Goal: Information Seeking & Learning: Learn about a topic

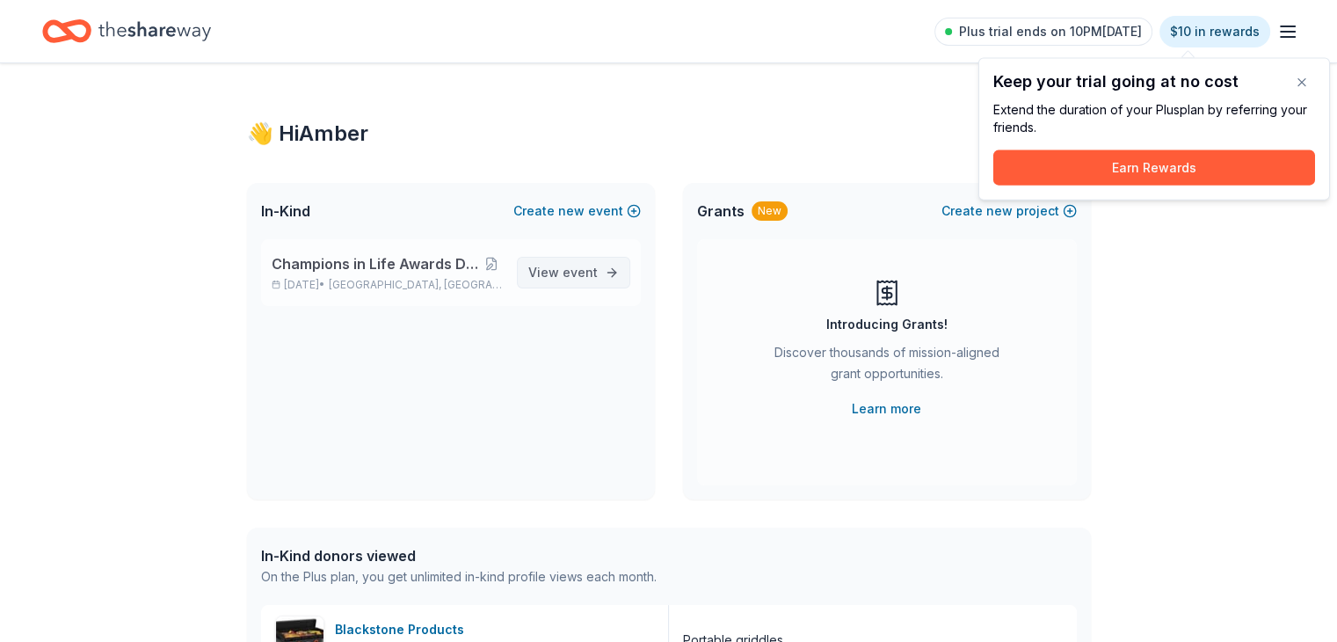
click at [547, 267] on span "View event" at bounding box center [562, 272] width 69 height 21
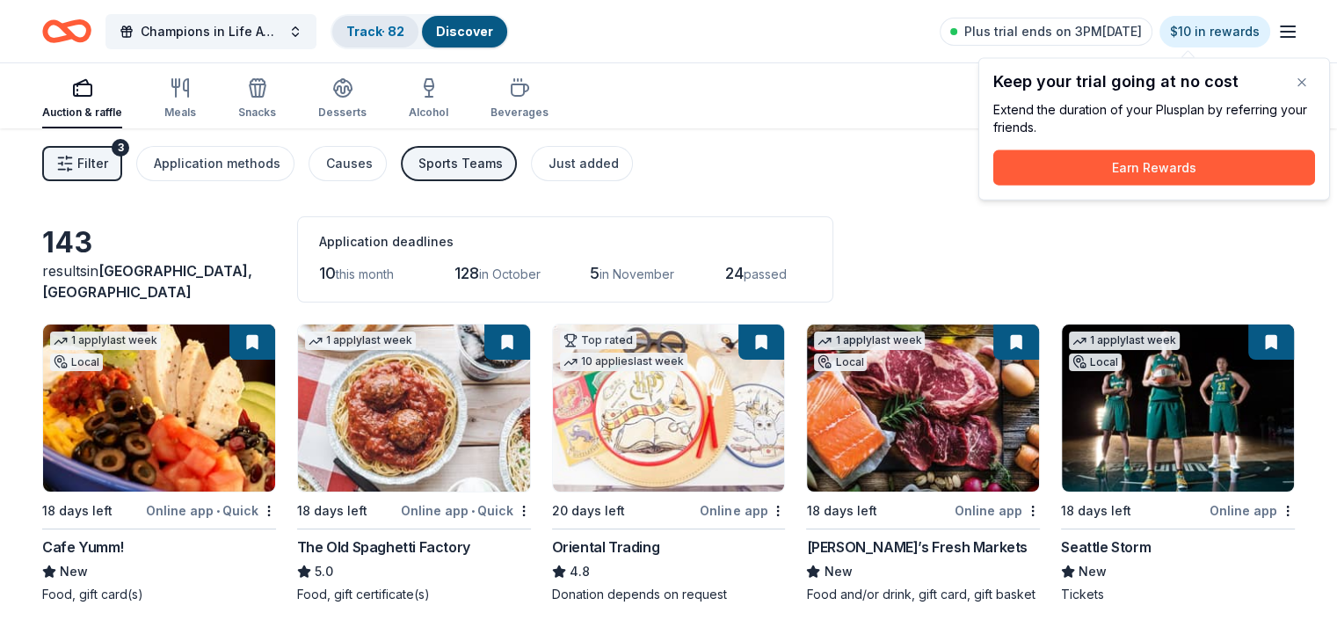
click at [404, 37] on link "Track · 82" at bounding box center [375, 31] width 58 height 15
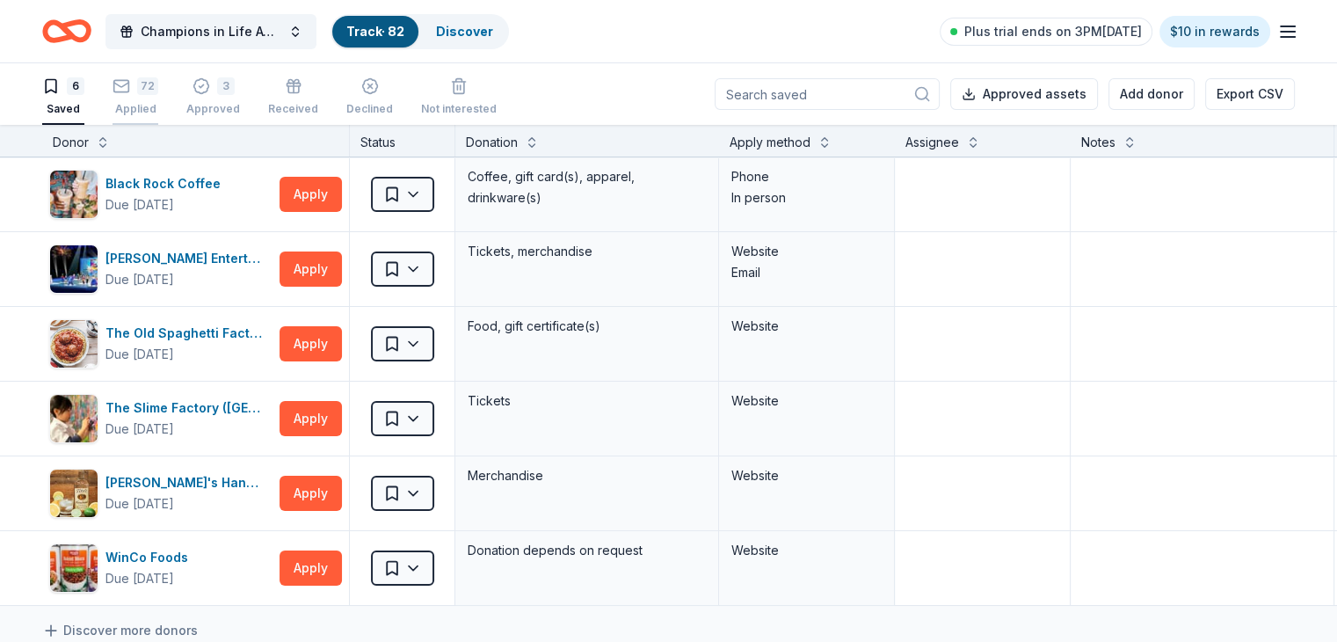
click at [158, 95] on div "72 Applied" at bounding box center [135, 96] width 46 height 39
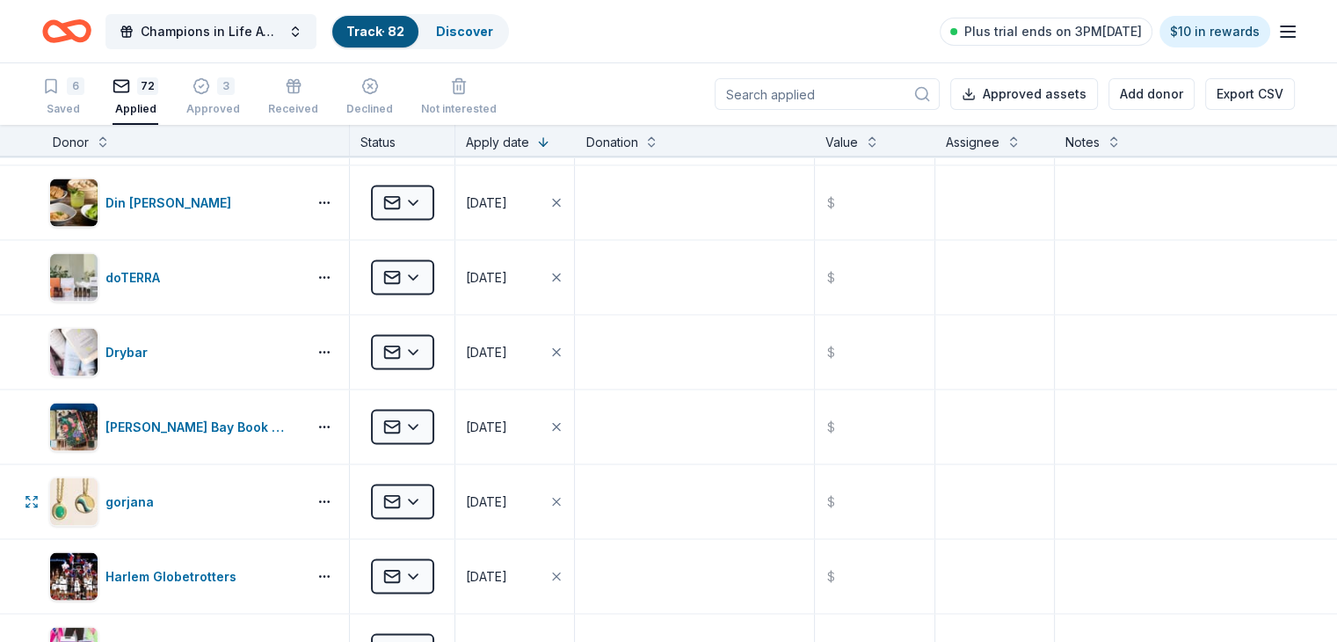
scroll to position [3691, 0]
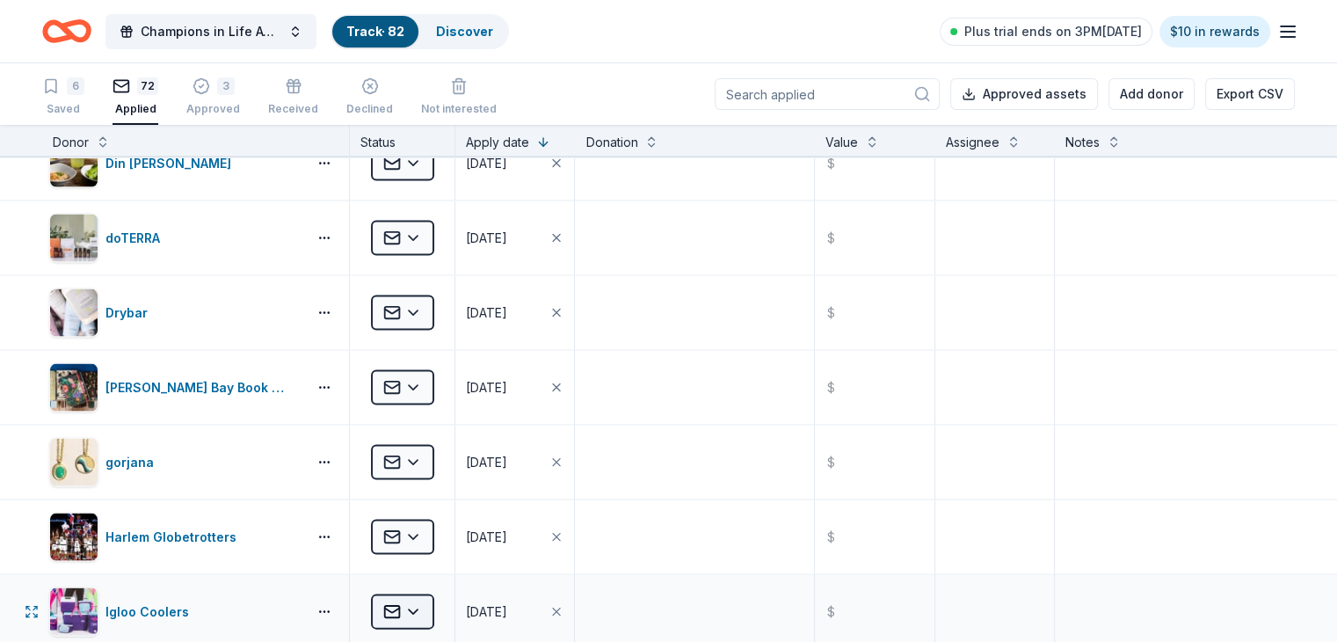
click at [452, 610] on html "Champions in Life Awards Dinner & Fundraiser Track · 82 Discover Plus trial end…" at bounding box center [668, 321] width 1337 height 642
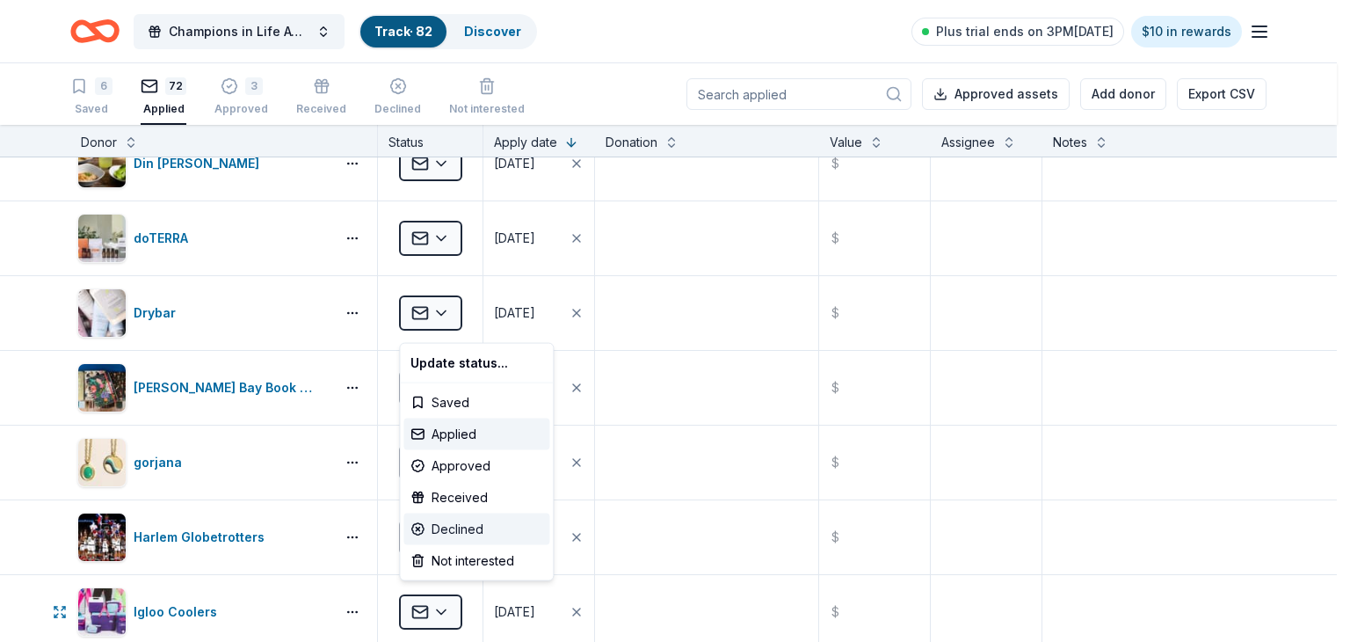
click at [484, 529] on div "Declined" at bounding box center [476, 529] width 146 height 32
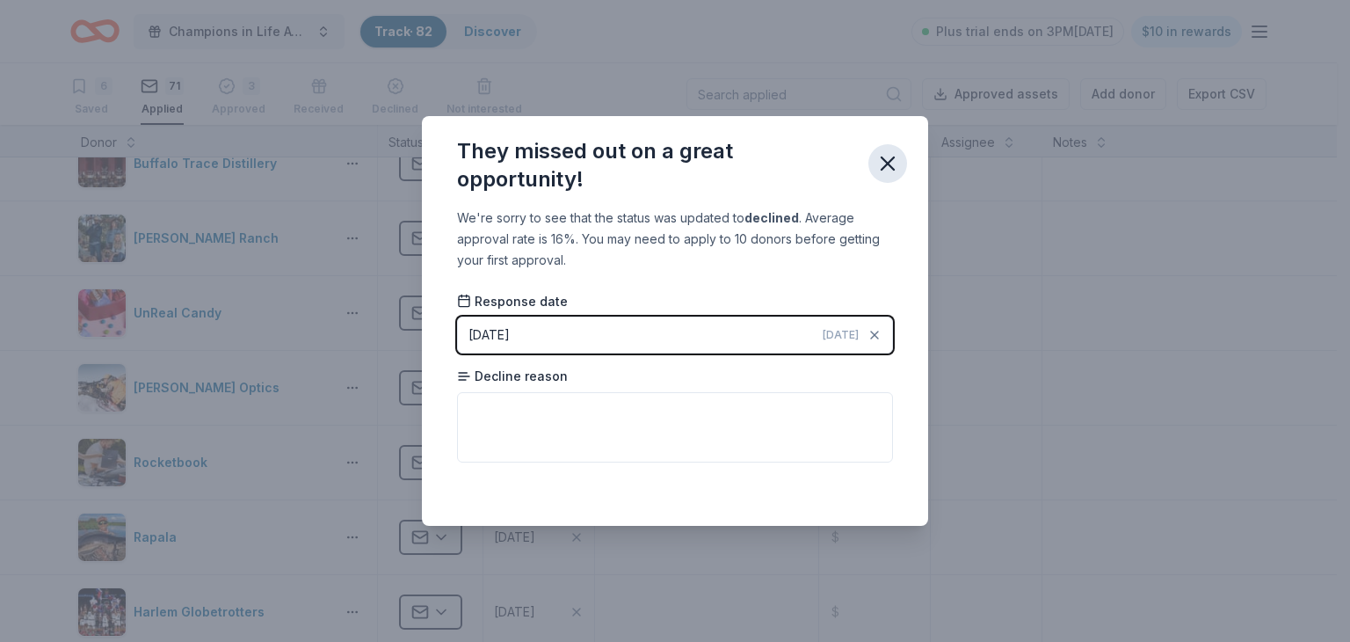
click at [889, 163] on icon "button" at bounding box center [887, 163] width 25 height 25
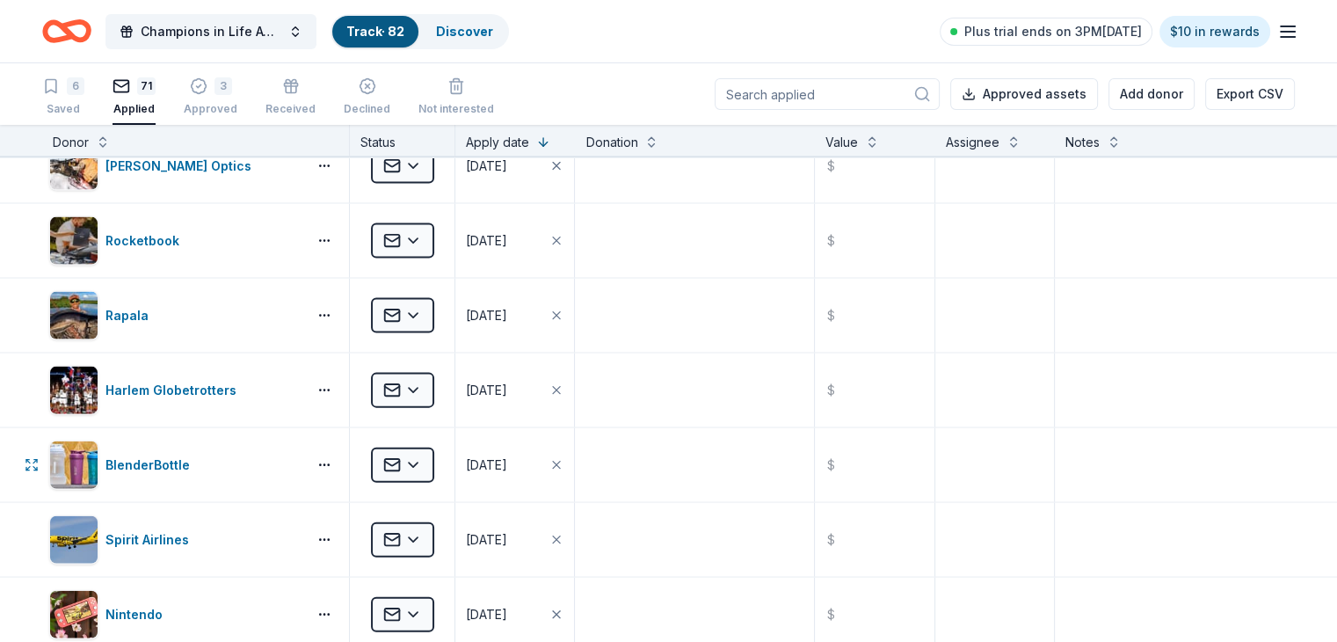
scroll to position [3603, 0]
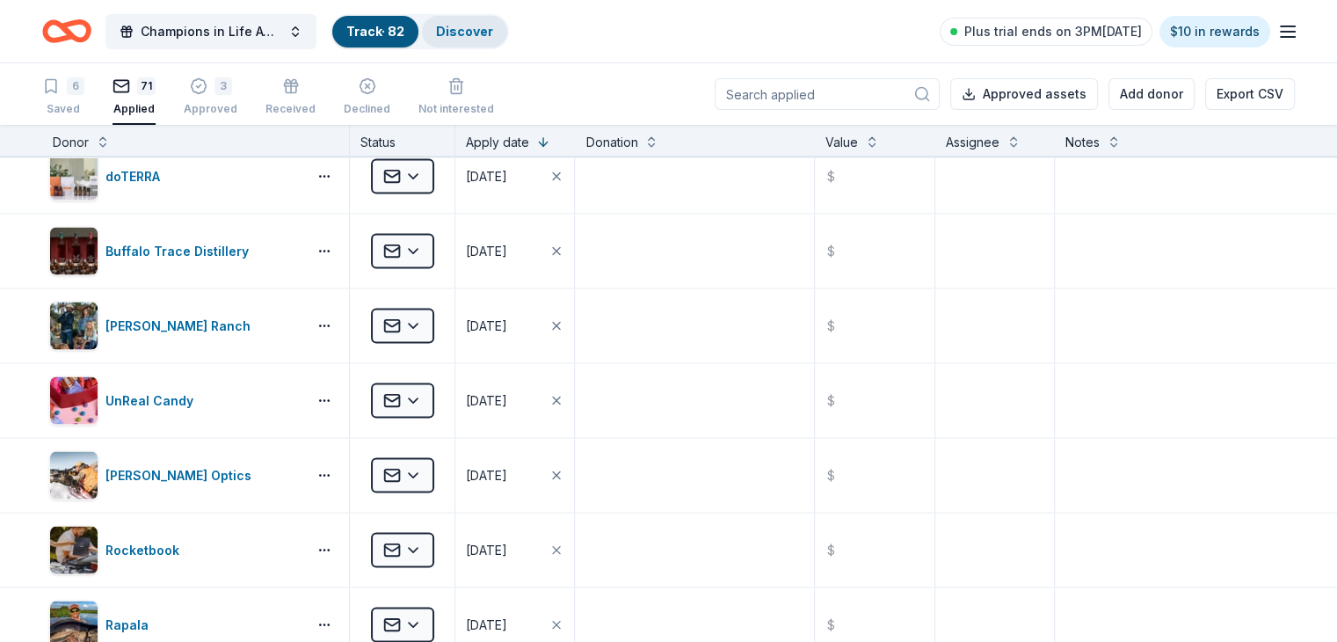
click at [485, 37] on link "Discover" at bounding box center [464, 31] width 57 height 15
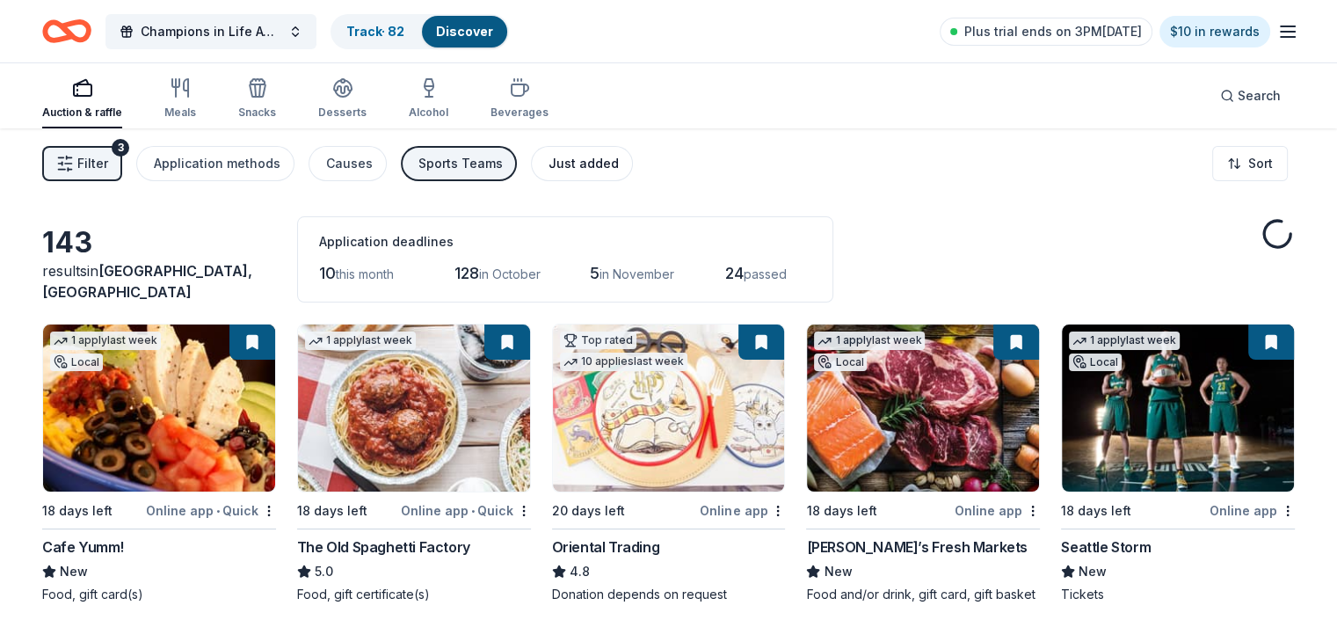
click at [619, 161] on div "Just added" at bounding box center [583, 163] width 70 height 21
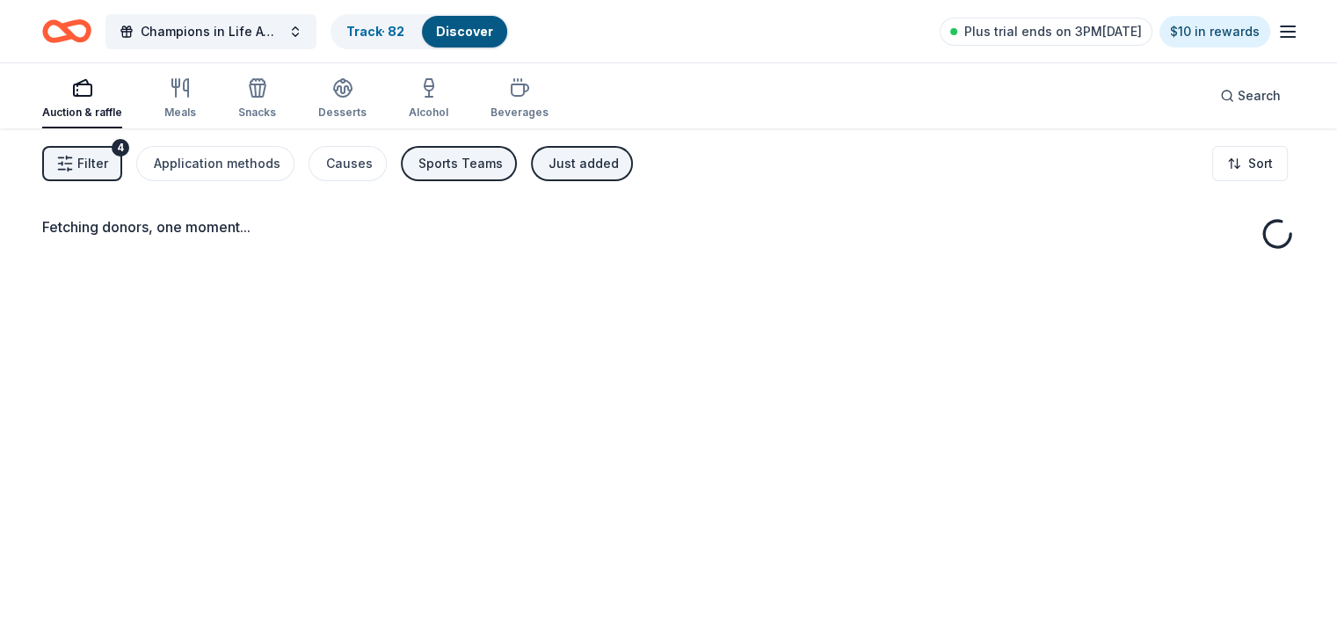
click at [468, 165] on div "Sports Teams" at bounding box center [460, 163] width 84 height 21
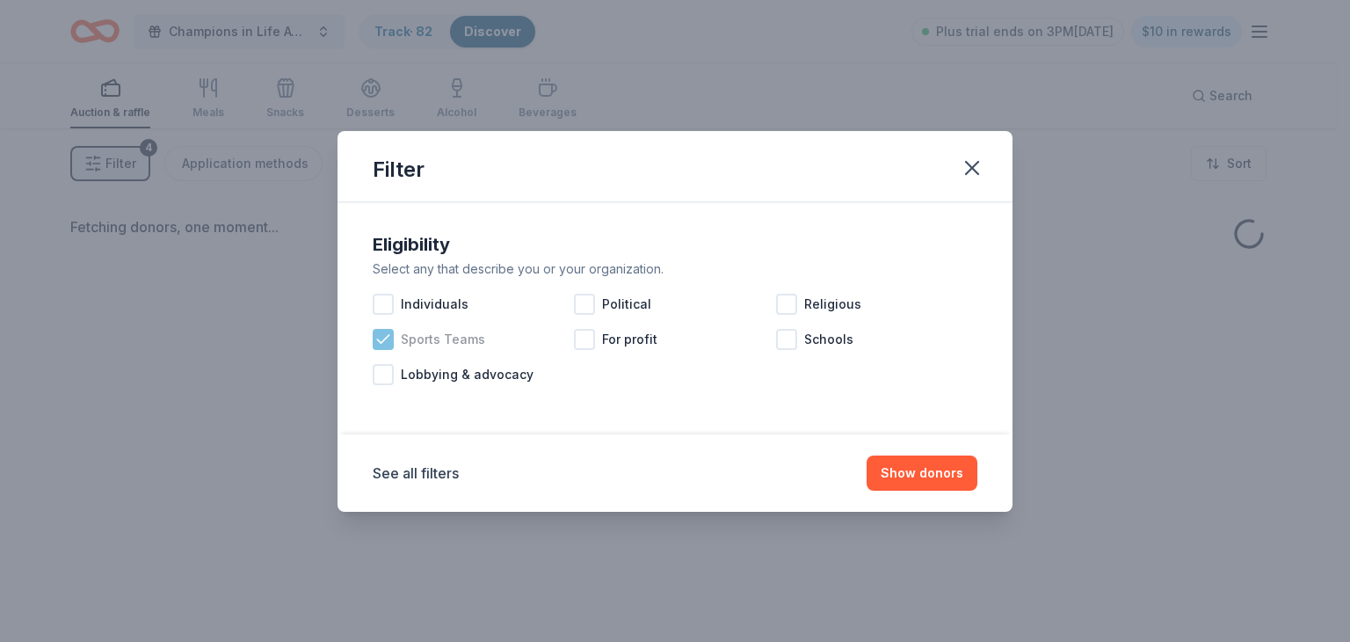
click at [431, 342] on span "Sports Teams" at bounding box center [443, 339] width 84 height 21
click at [912, 478] on button "Show donors" at bounding box center [922, 472] width 111 height 35
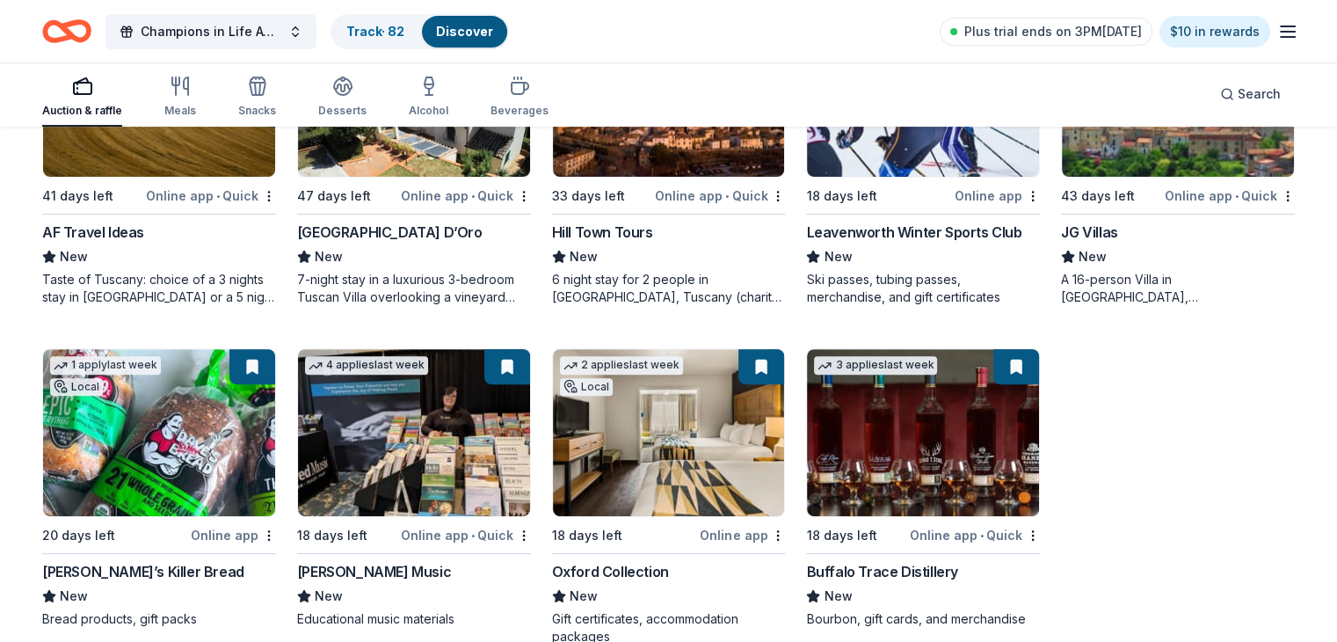
scroll to position [692, 0]
